Goal: Information Seeking & Learning: Learn about a topic

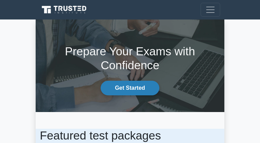
click at [131, 84] on link "Get Started" at bounding box center [130, 88] width 59 height 15
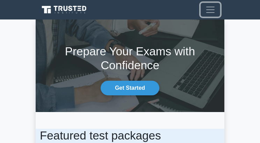
click at [212, 10] on span "Toggle navigation" at bounding box center [210, 10] width 10 height 10
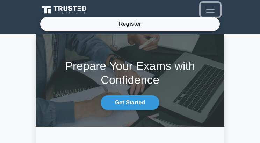
click at [212, 10] on span "Toggle navigation" at bounding box center [210, 10] width 10 height 10
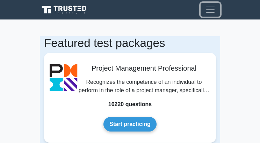
click at [211, 8] on span "Toggle navigation" at bounding box center [210, 10] width 10 height 10
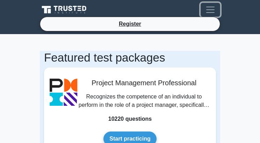
click at [211, 12] on span "Toggle navigation" at bounding box center [210, 10] width 10 height 10
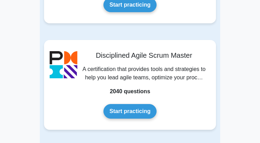
scroll to position [1815, 0]
